Goal: Use online tool/utility: Utilize a website feature to perform a specific function

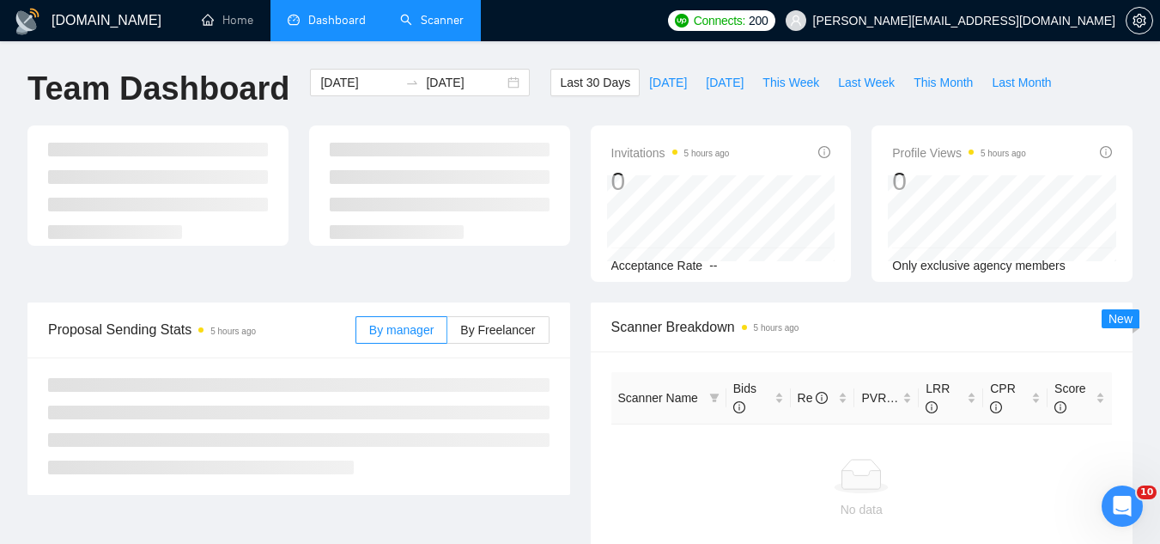
click at [428, 20] on link "Scanner" at bounding box center [432, 20] width 64 height 15
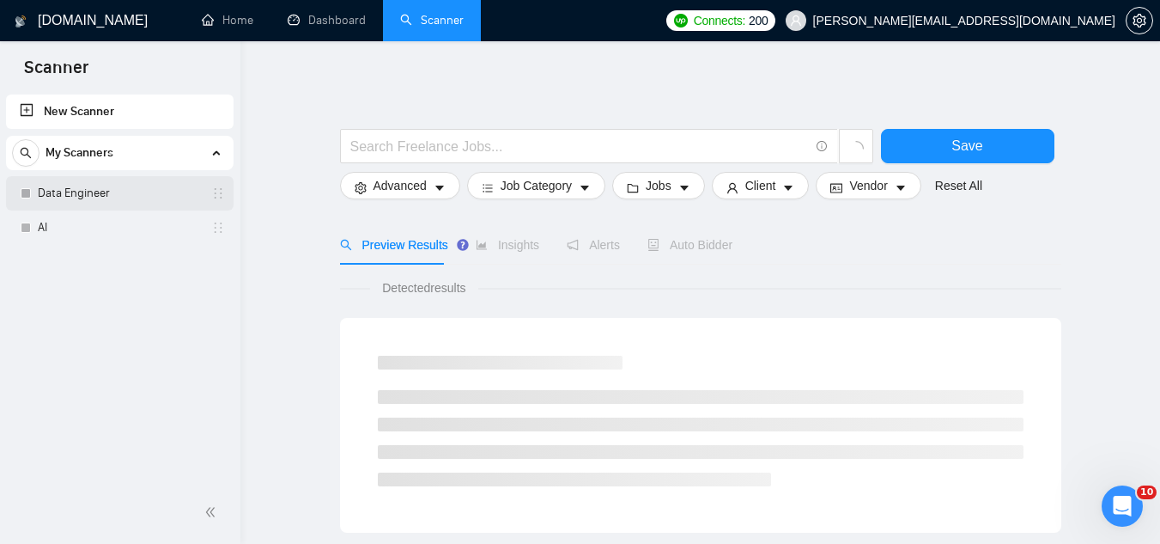
click at [119, 189] on link "Data Engineer" at bounding box center [119, 193] width 163 height 34
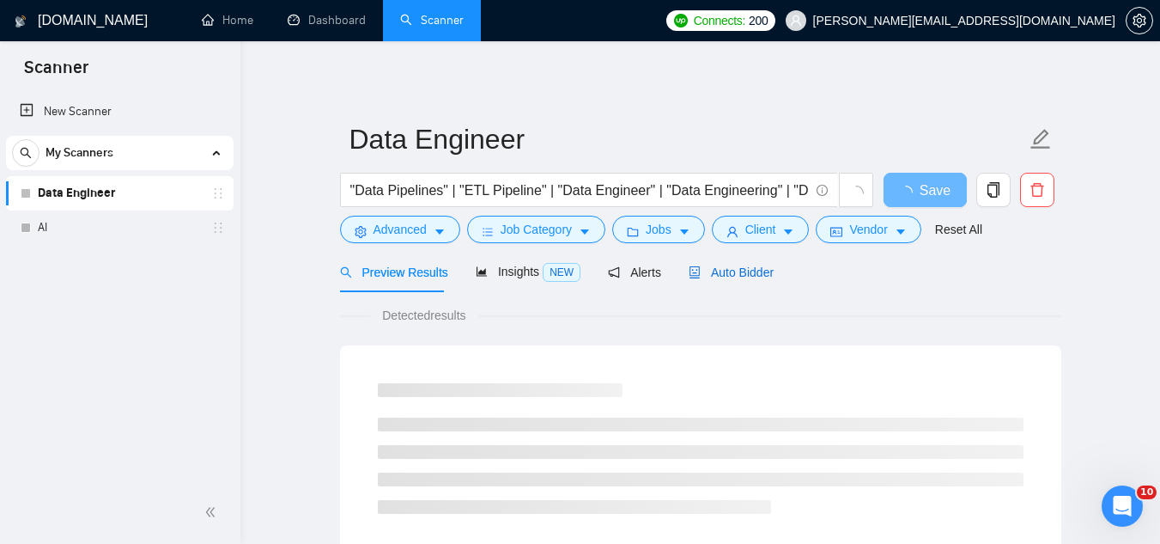
click at [701, 271] on span "Auto Bidder" at bounding box center [731, 272] width 85 height 14
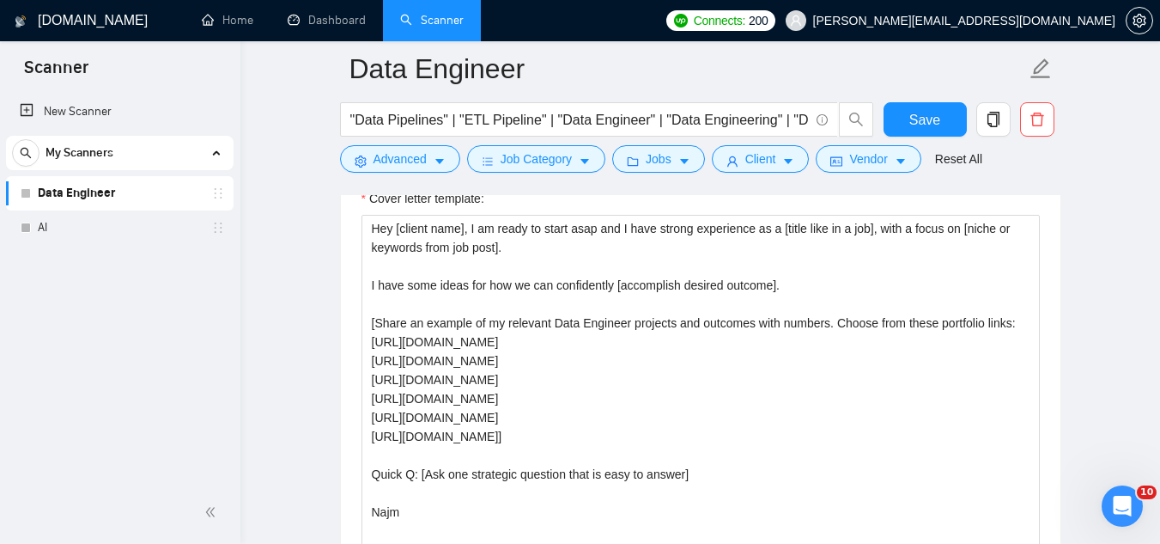
scroll to position [1889, 0]
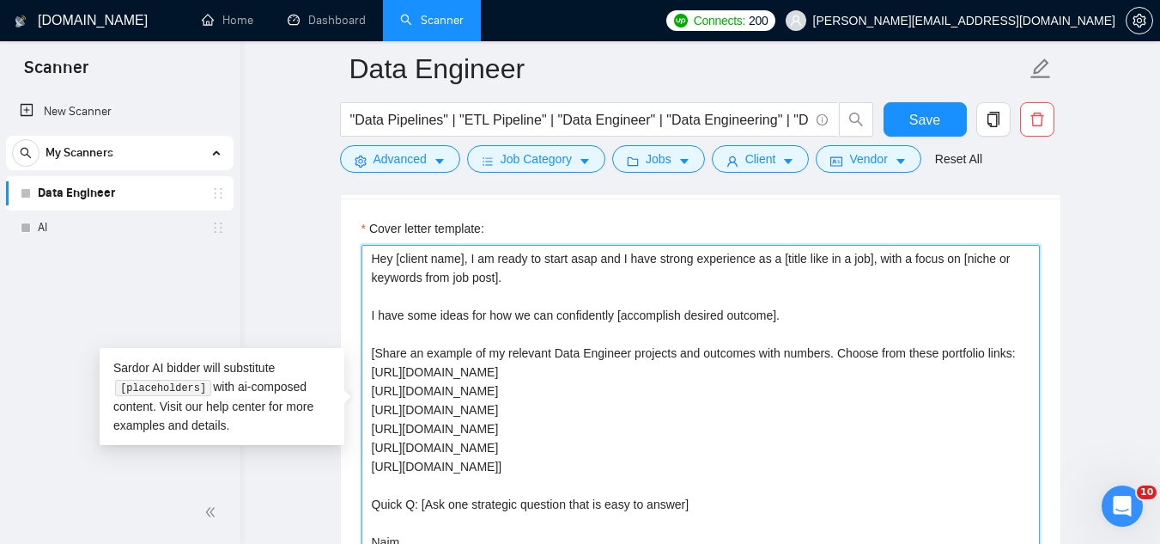
drag, startPoint x: 373, startPoint y: 327, endPoint x: 1021, endPoint y: 325, distance: 648.3
click at [1021, 325] on textarea "Hey [client name], I am ready to start asap and I have strong experience as a […" at bounding box center [701, 438] width 678 height 386
click at [380, 320] on textarea "Hey [client name], I am ready to start asap and I have strong experience as a […" at bounding box center [701, 438] width 678 height 386
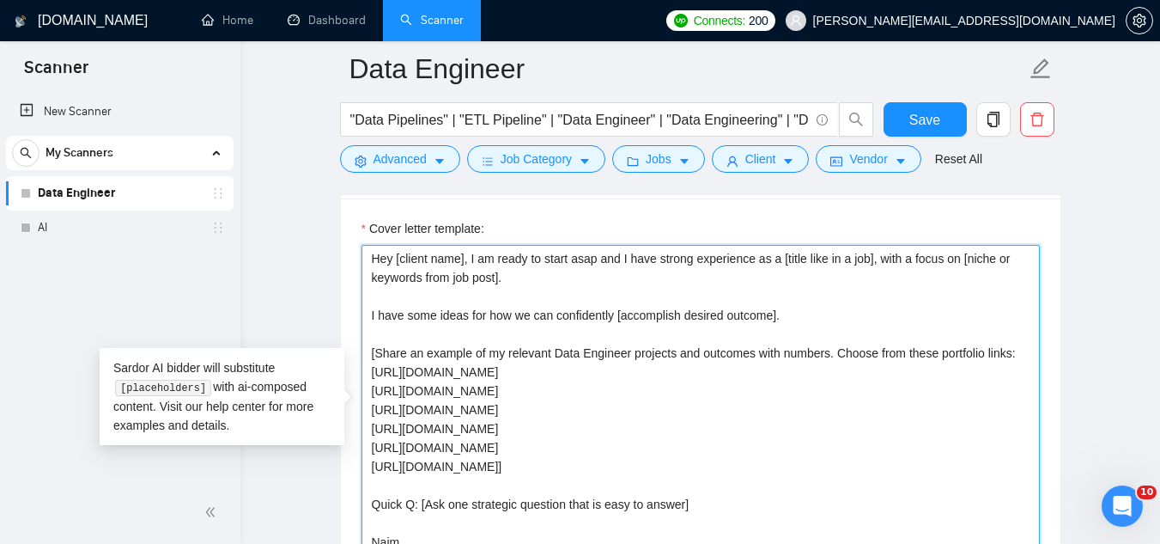
click at [380, 320] on textarea "Hey [client name], I am ready to start asap and I have strong experience as a […" at bounding box center [701, 438] width 678 height 386
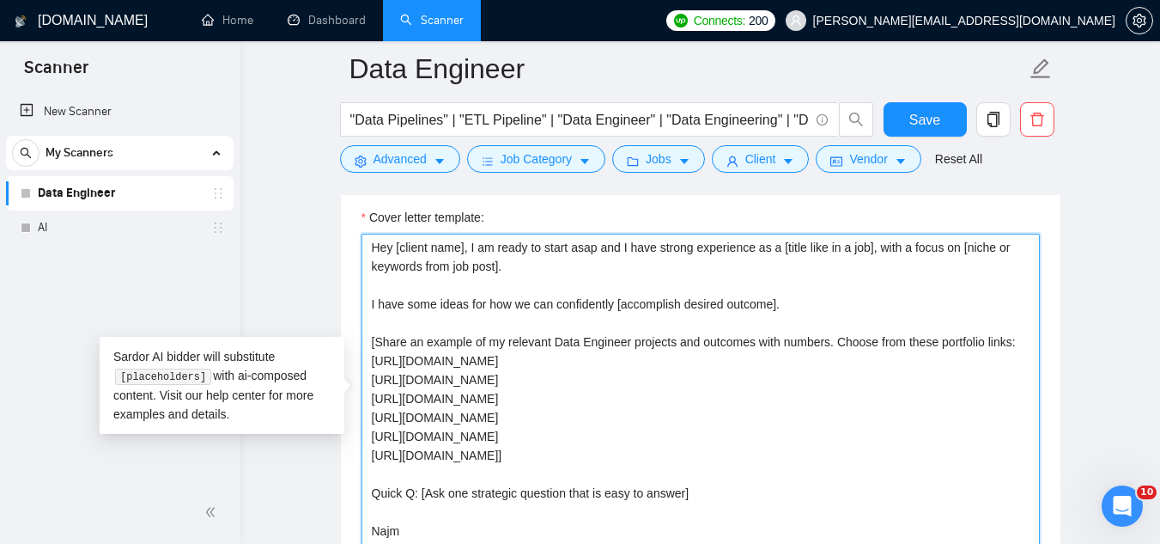
scroll to position [1975, 0]
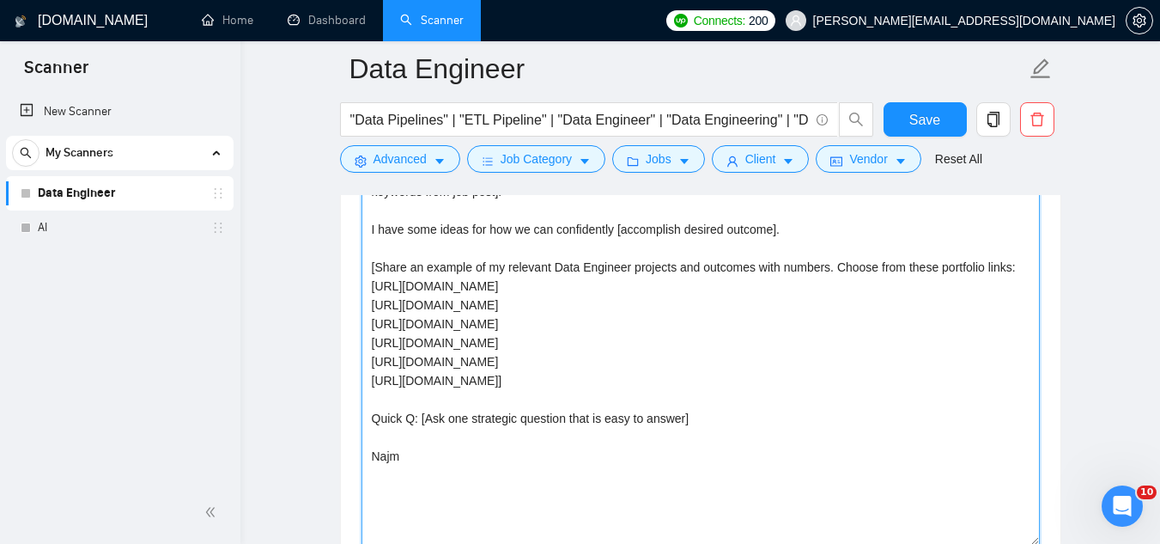
click at [550, 391] on textarea "Hey [client name], I am ready to start asap and I have strong experience as a […" at bounding box center [701, 352] width 678 height 386
